Goal: Check status: Check status

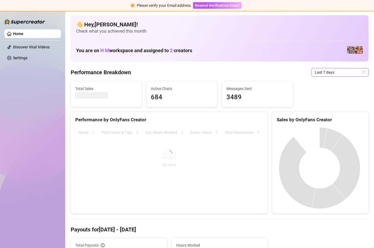
click at [363, 72] on icon "calendar" at bounding box center [364, 72] width 3 height 3
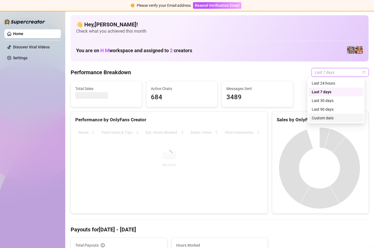
click at [334, 118] on div "Custom date" at bounding box center [336, 118] width 48 height 6
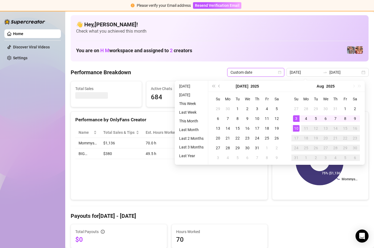
type input "[DATE]"
click at [296, 126] on div "10" at bounding box center [296, 128] width 7 height 7
type input "[DATE]"
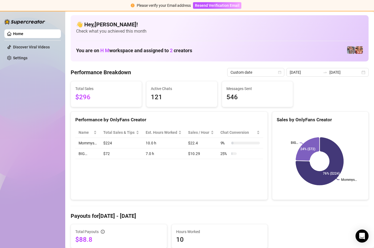
click at [82, 96] on span "$296" at bounding box center [106, 97] width 62 height 10
drag, startPoint x: 82, startPoint y: 96, endPoint x: 90, endPoint y: 96, distance: 8.2
click at [90, 96] on span "$296" at bounding box center [106, 97] width 62 height 10
